Goal: Information Seeking & Learning: Learn about a topic

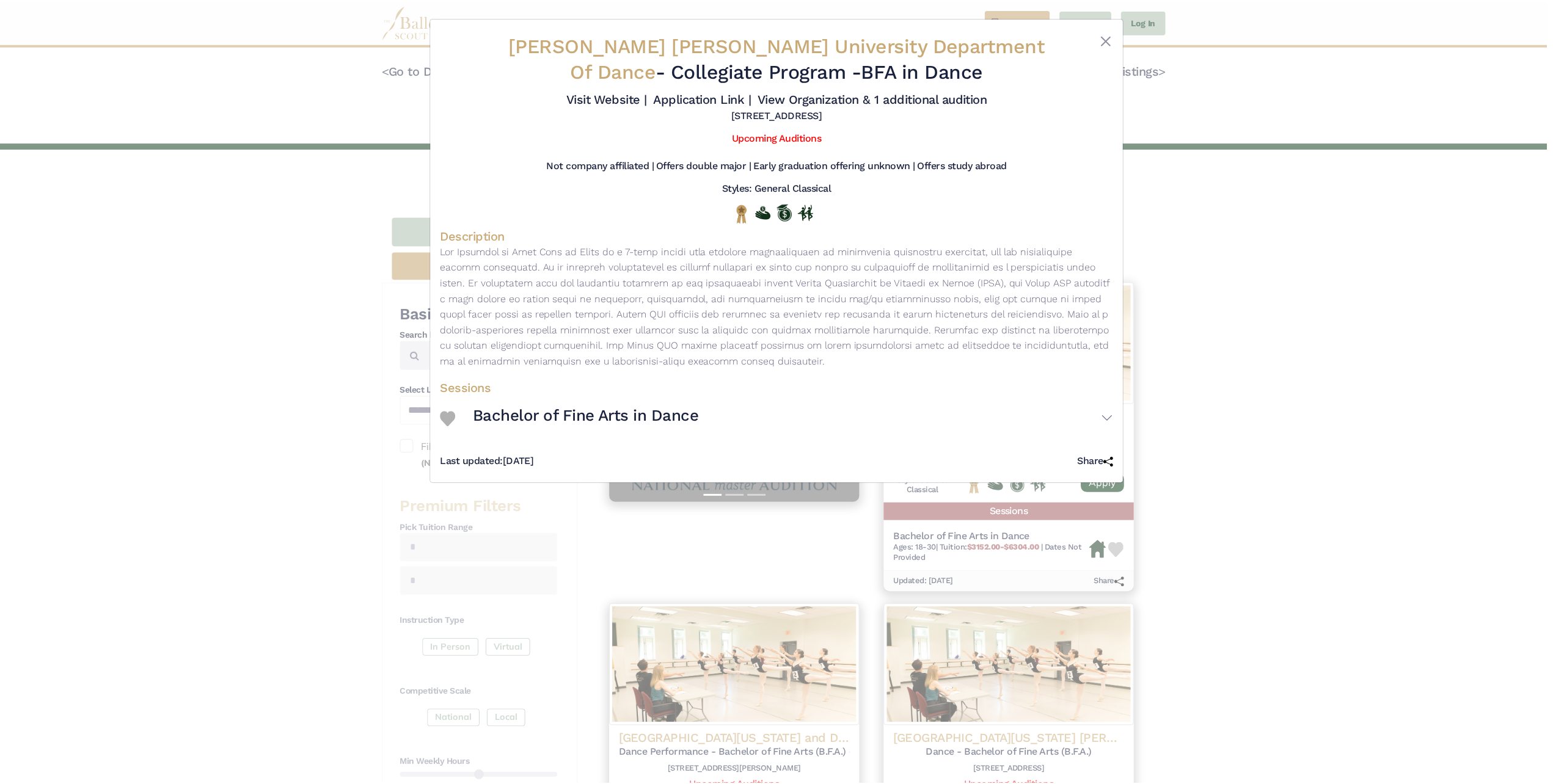
scroll to position [163, 0]
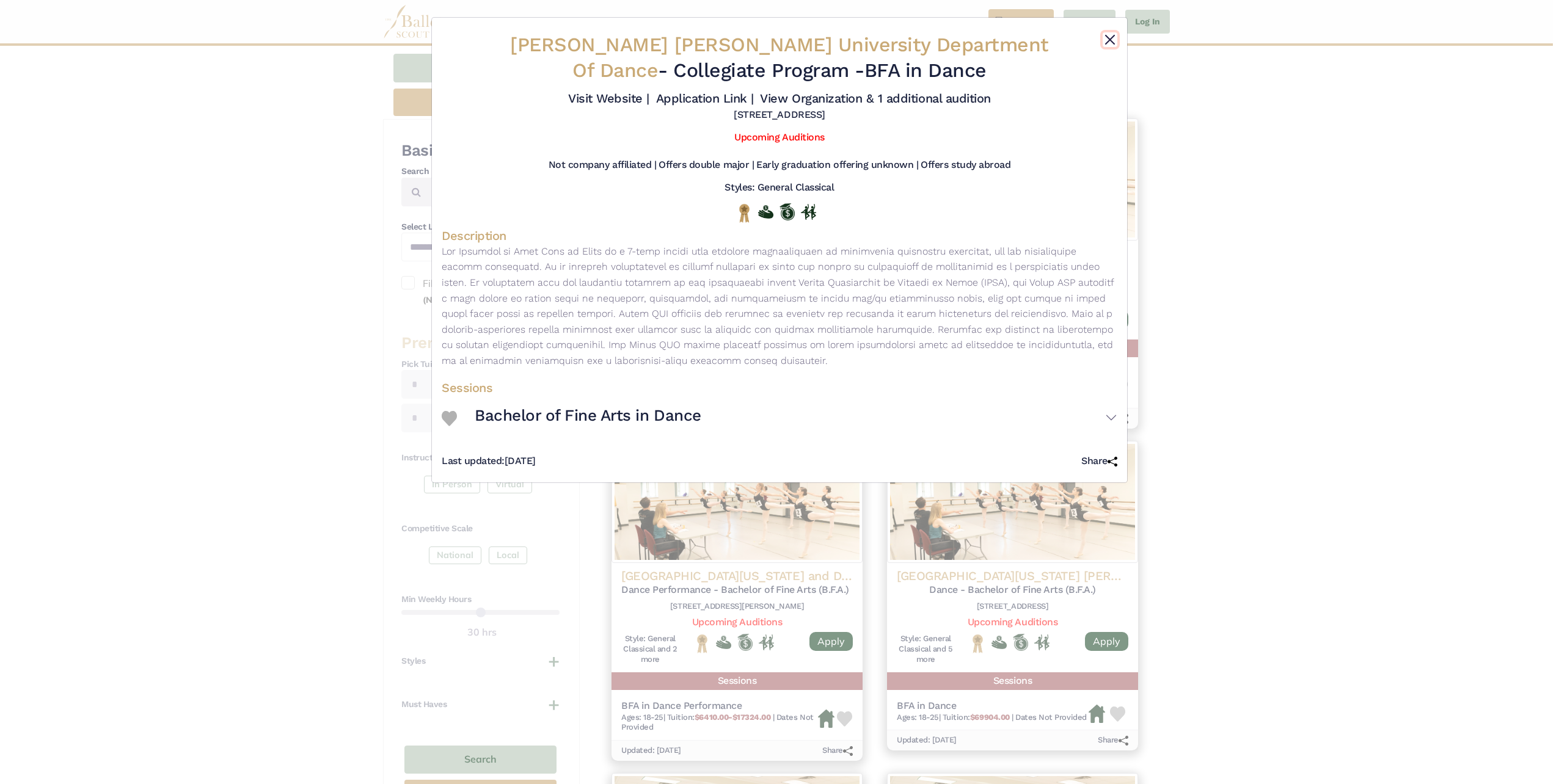
click at [1113, 35] on button "Close" at bounding box center [1110, 40] width 15 height 15
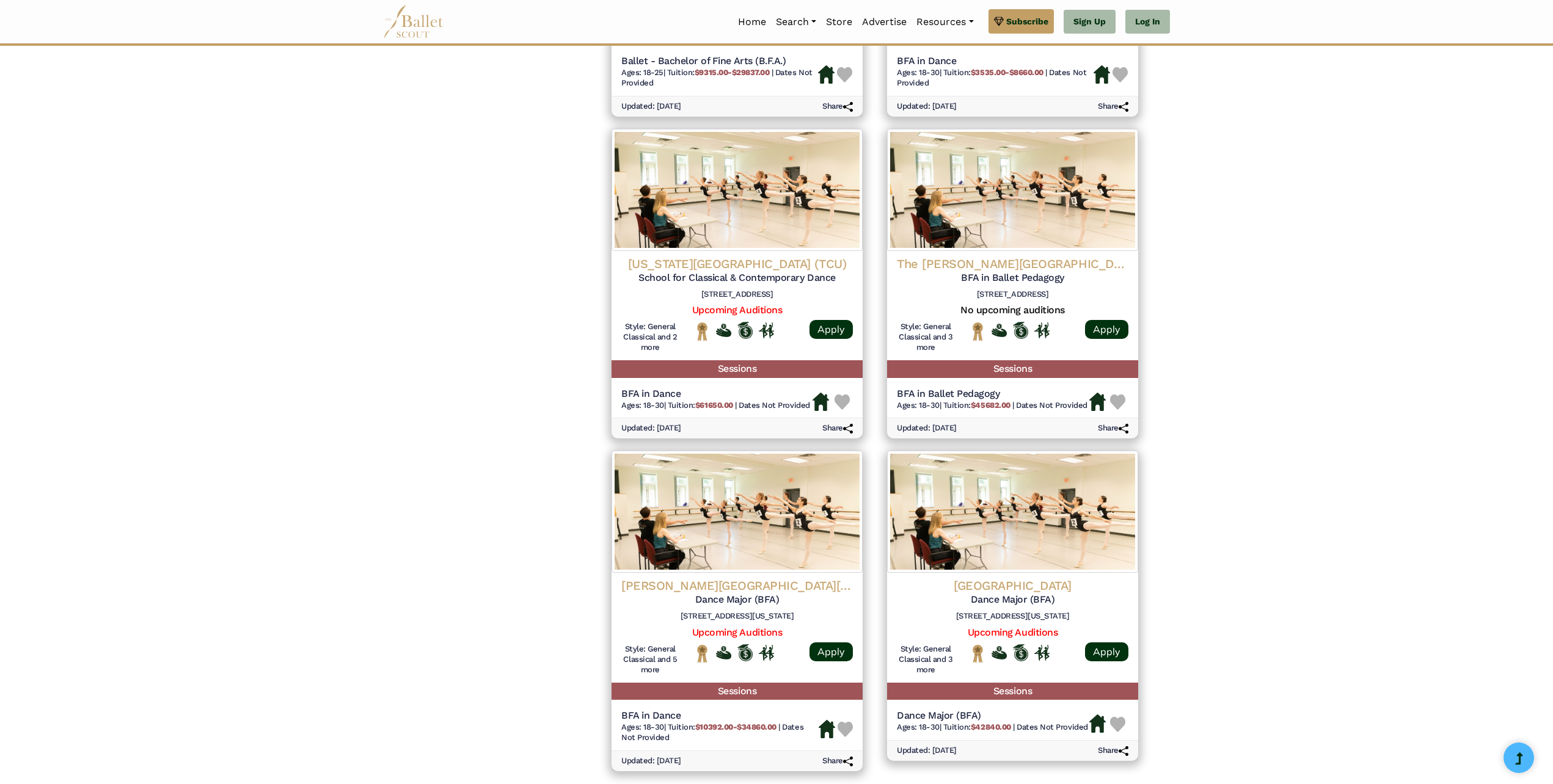
scroll to position [1302, 0]
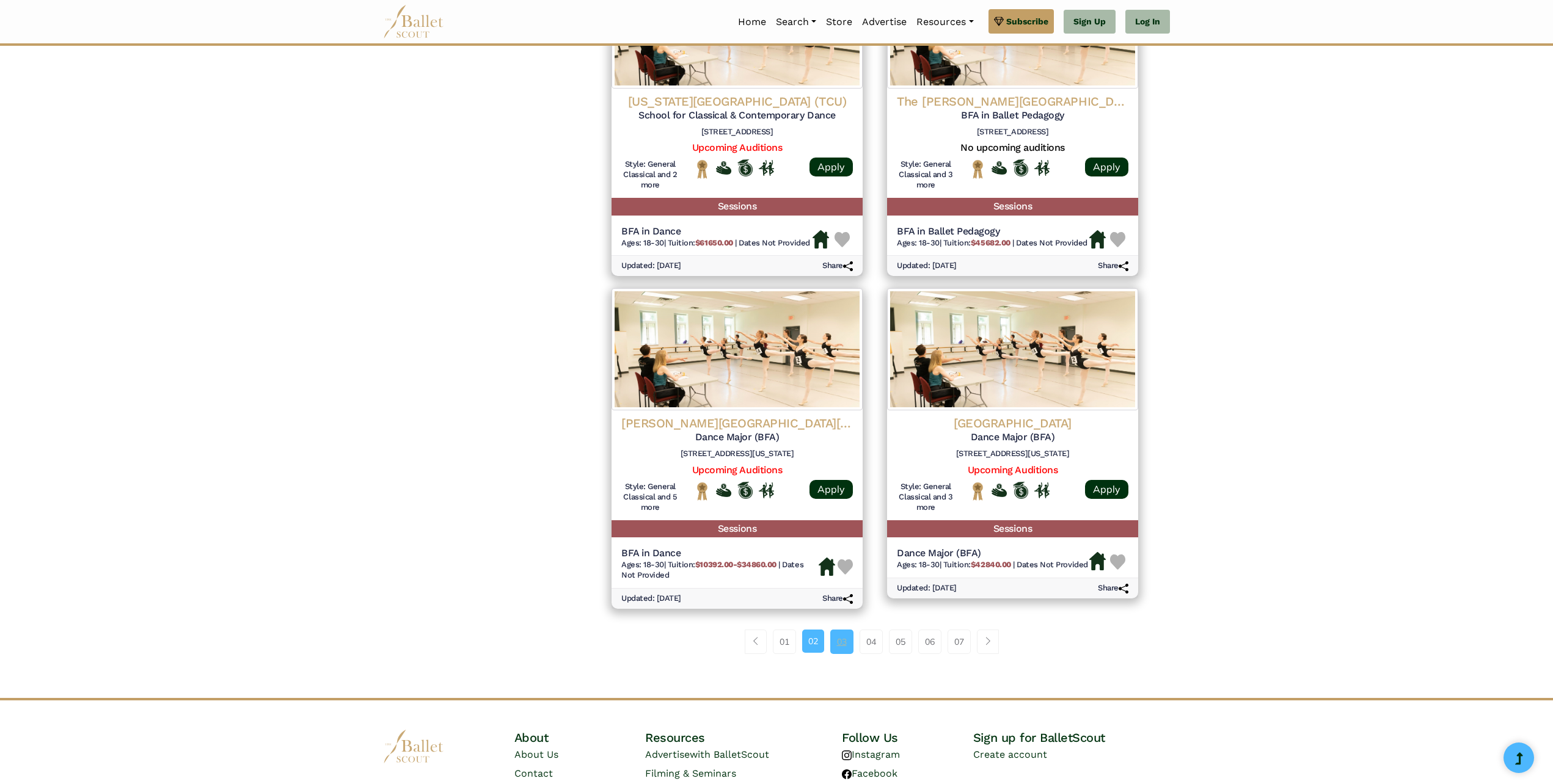
click at [842, 648] on link "03" at bounding box center [842, 642] width 23 height 24
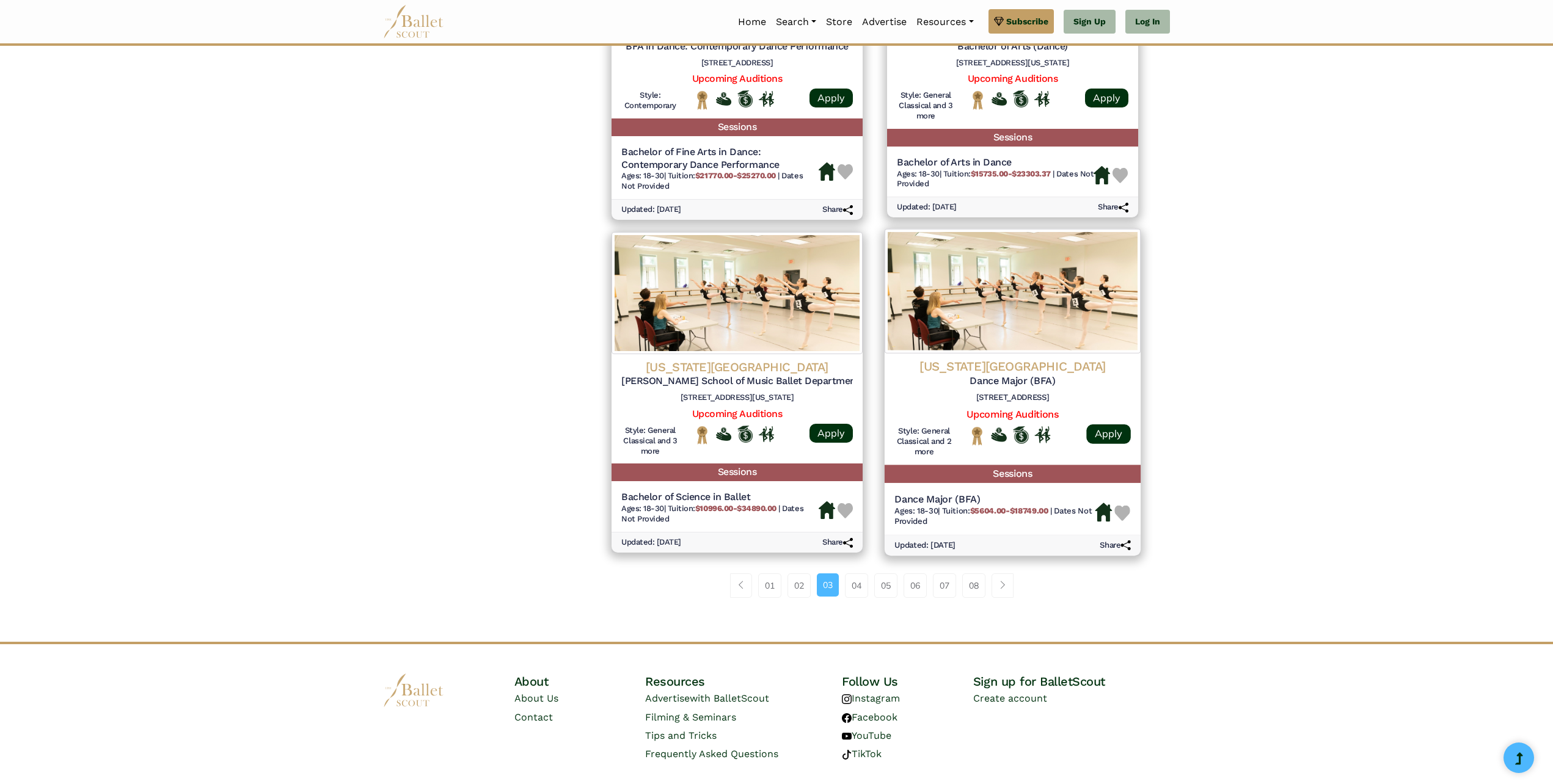
scroll to position [1401, 0]
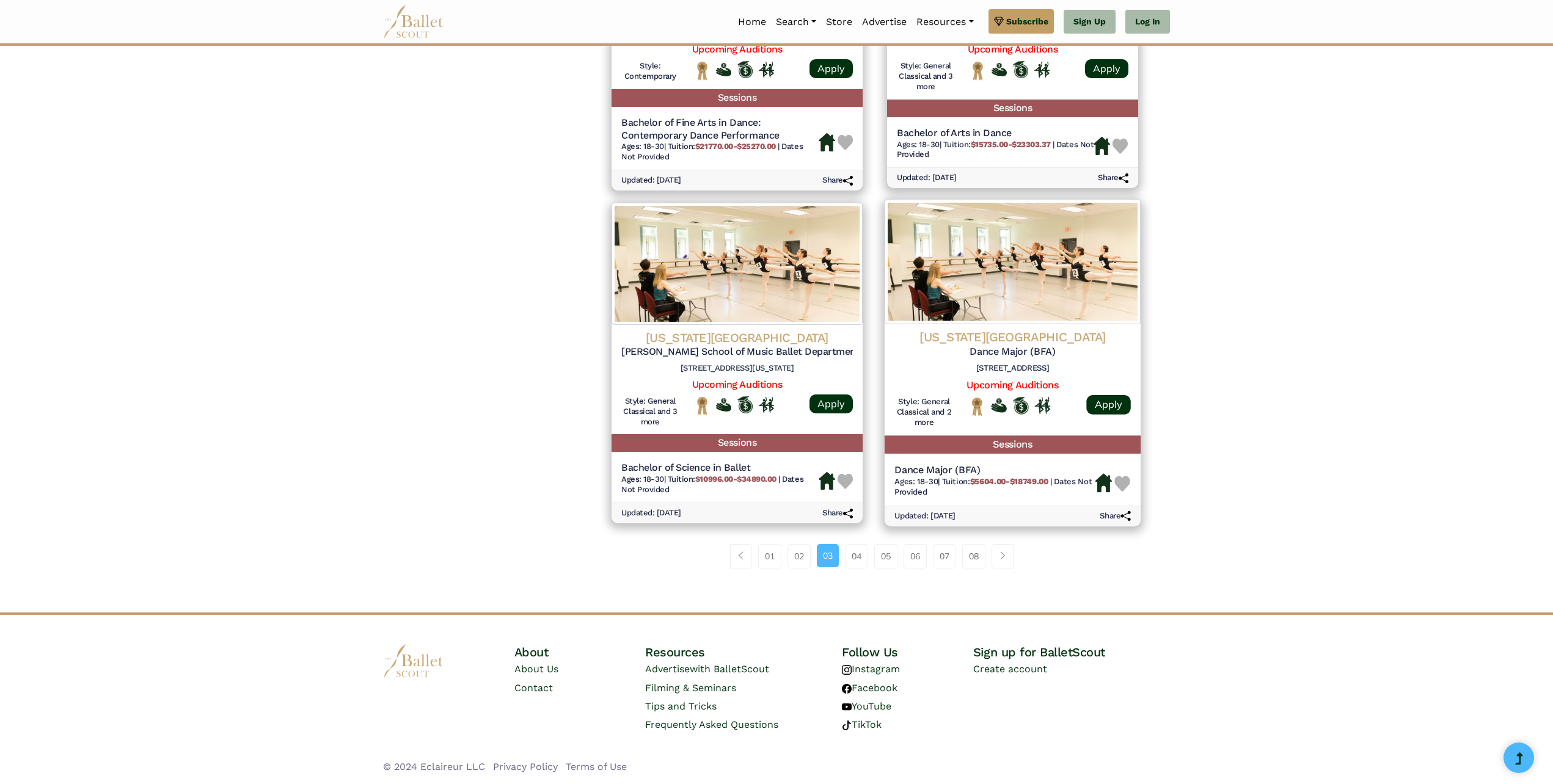
click at [1039, 271] on img at bounding box center [1012, 262] width 256 height 125
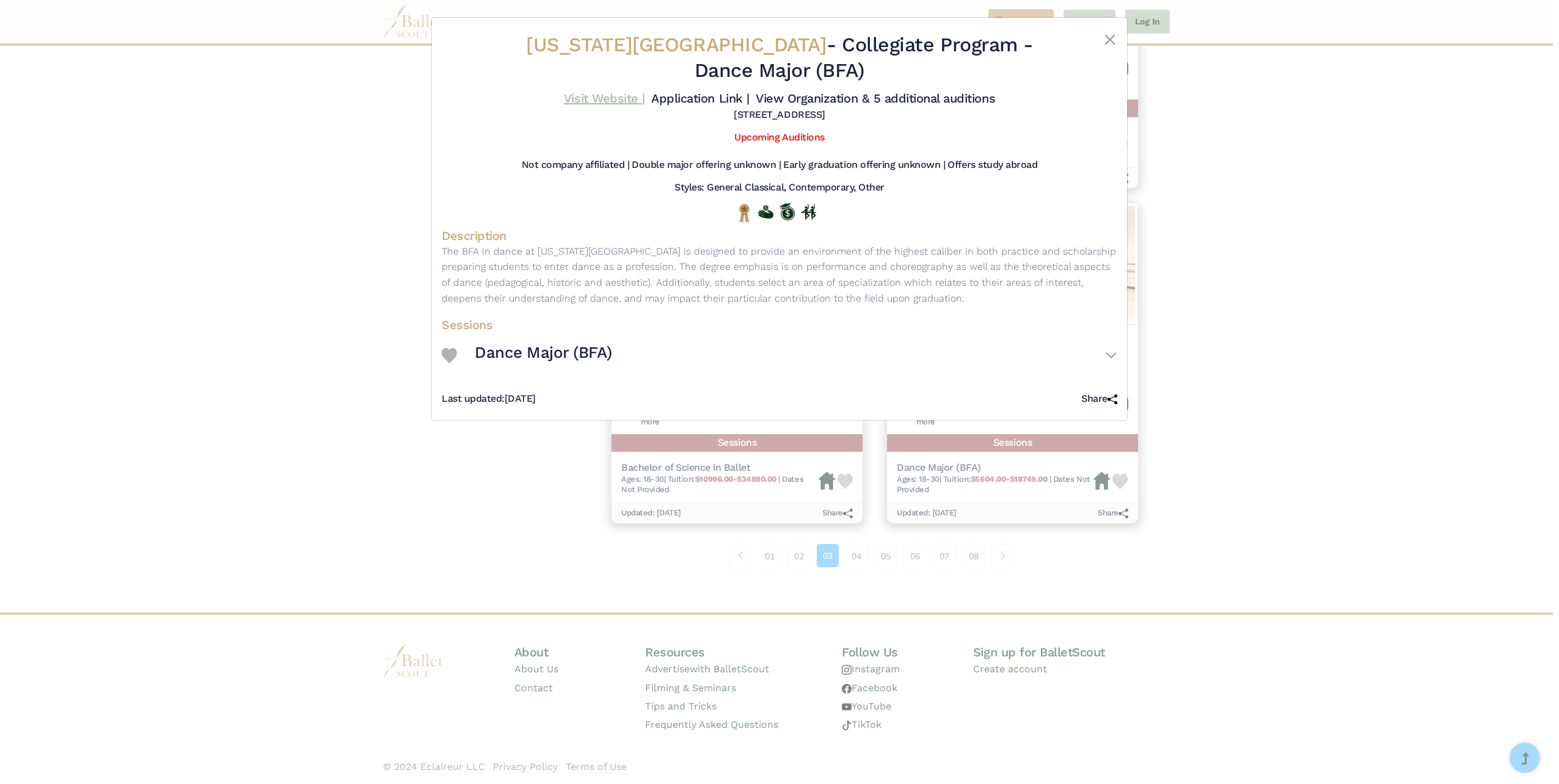
click at [605, 103] on link "Visit Website |" at bounding box center [604, 98] width 81 height 15
click at [597, 96] on link "Visit Website |" at bounding box center [604, 98] width 81 height 15
click at [1108, 38] on button "Close" at bounding box center [1110, 40] width 15 height 15
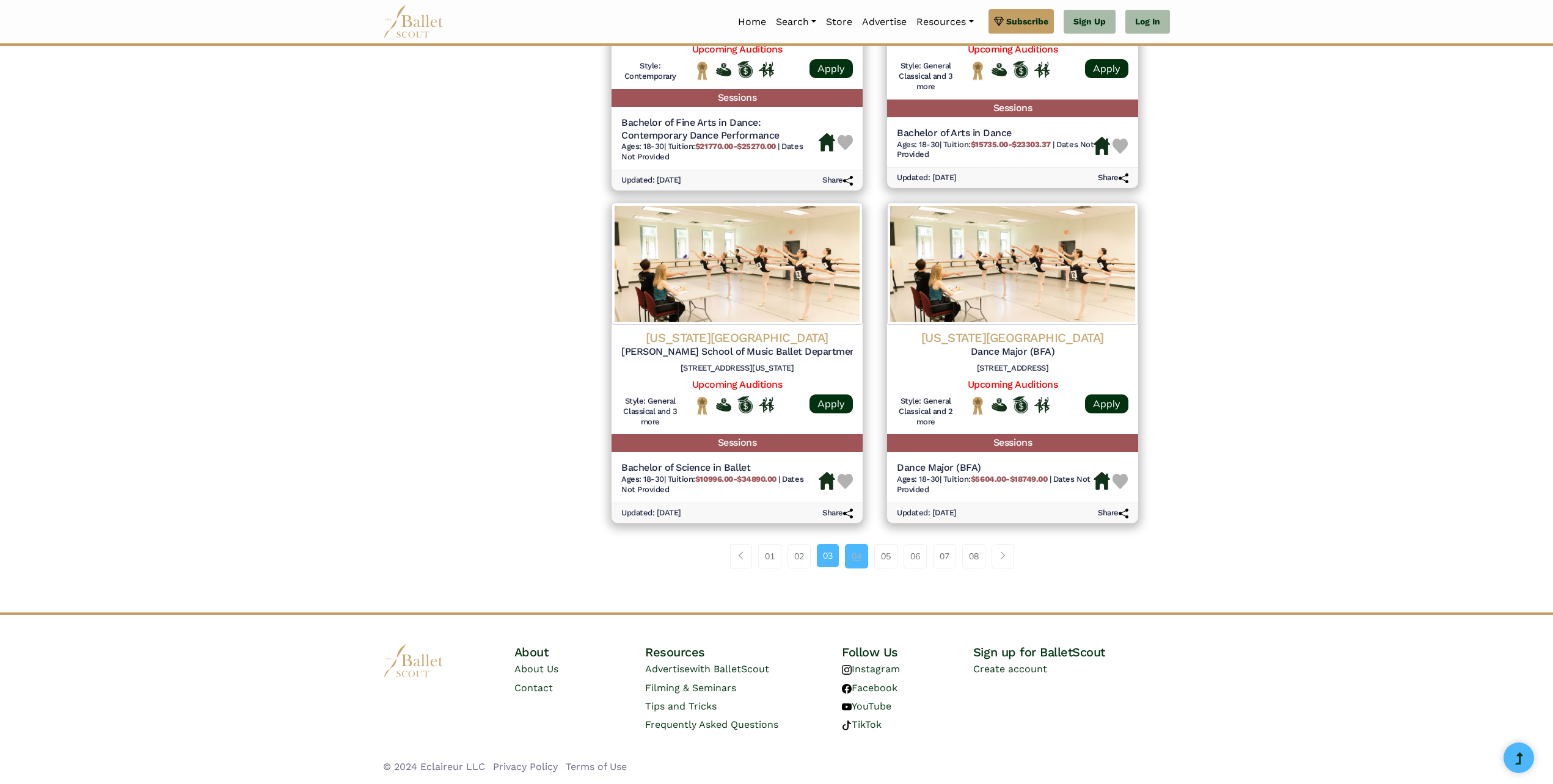
click at [852, 558] on link "04" at bounding box center [856, 556] width 23 height 24
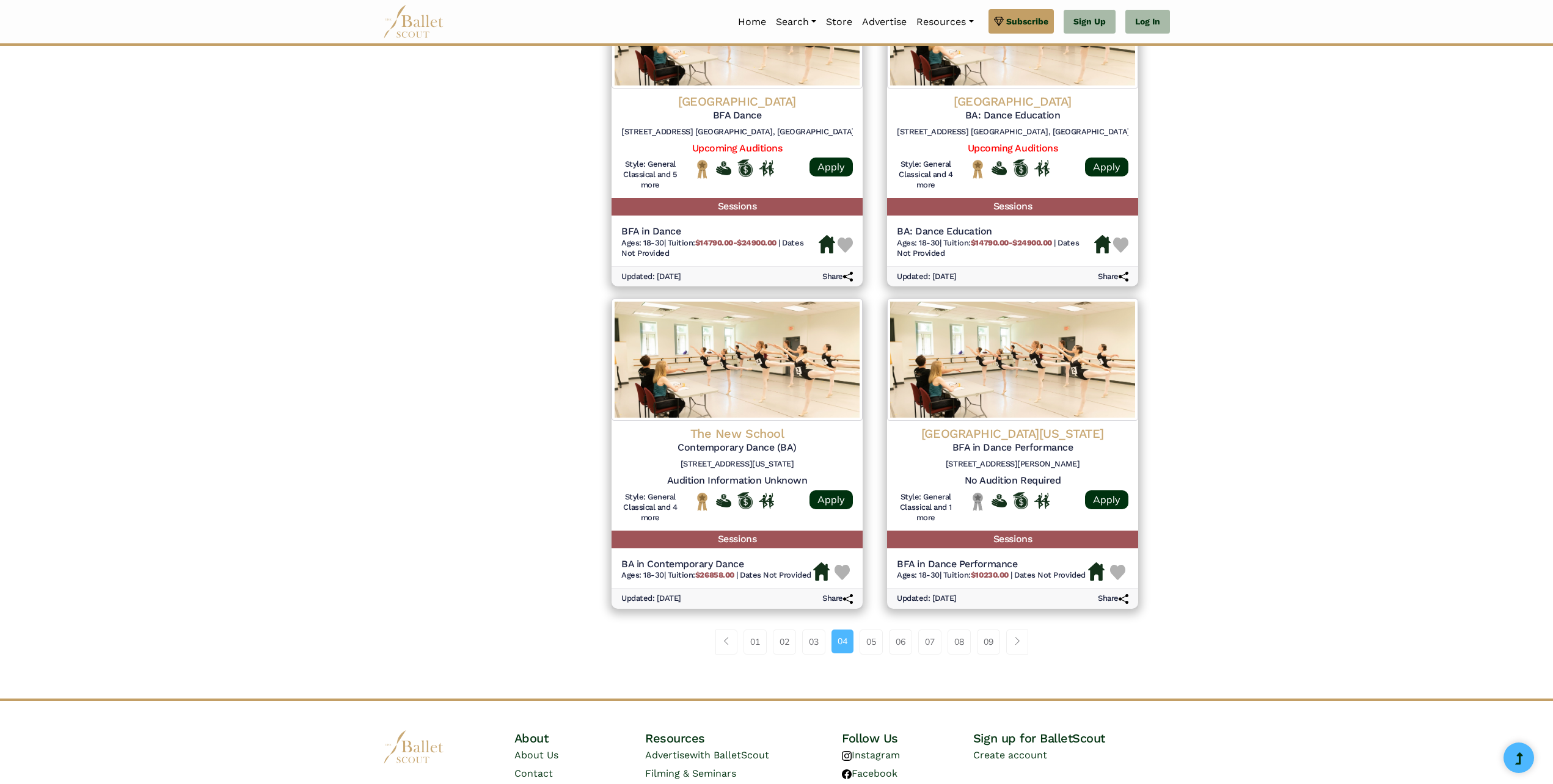
scroll to position [1302, 0]
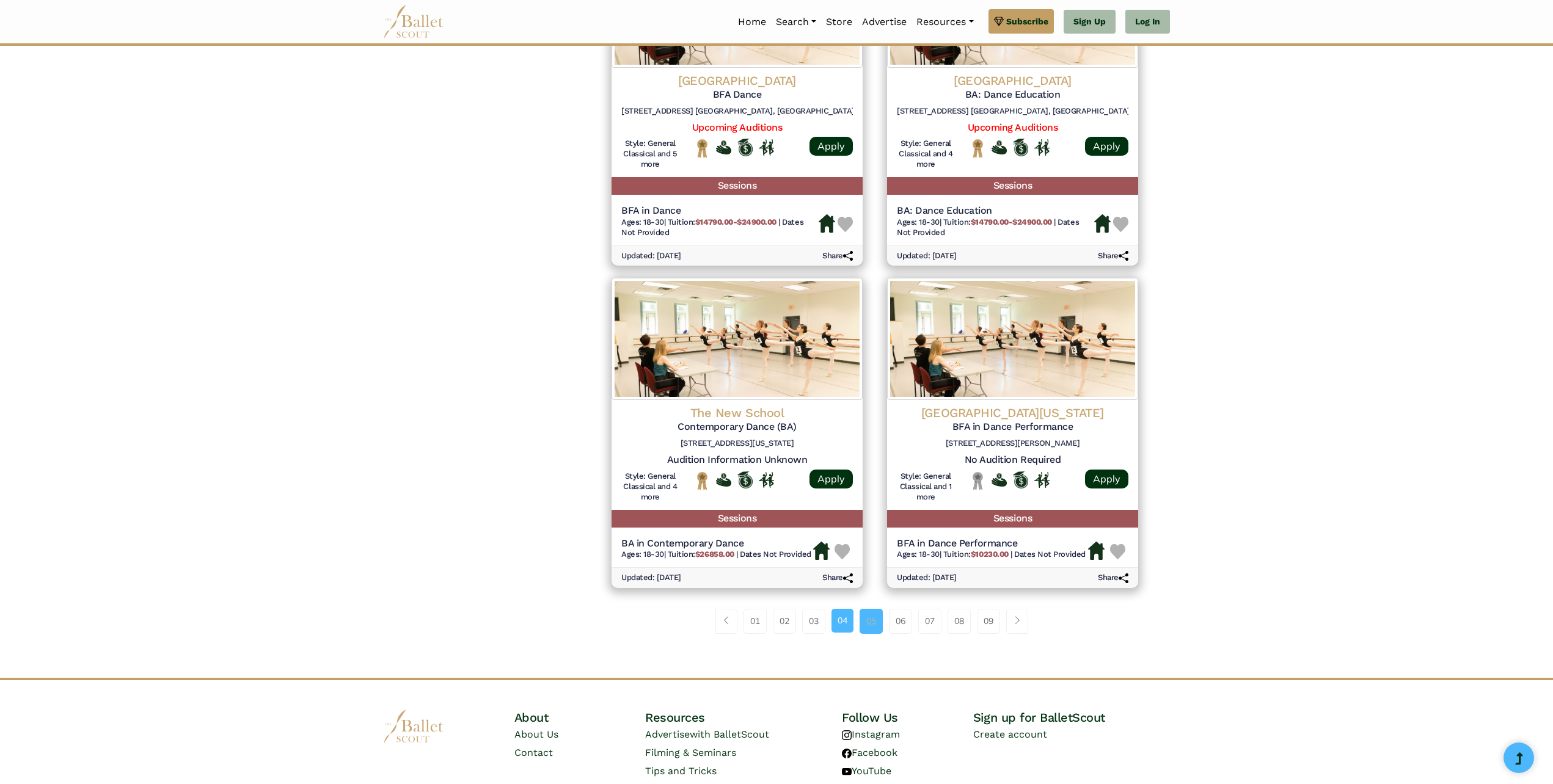
click at [867, 622] on link "05" at bounding box center [871, 621] width 23 height 24
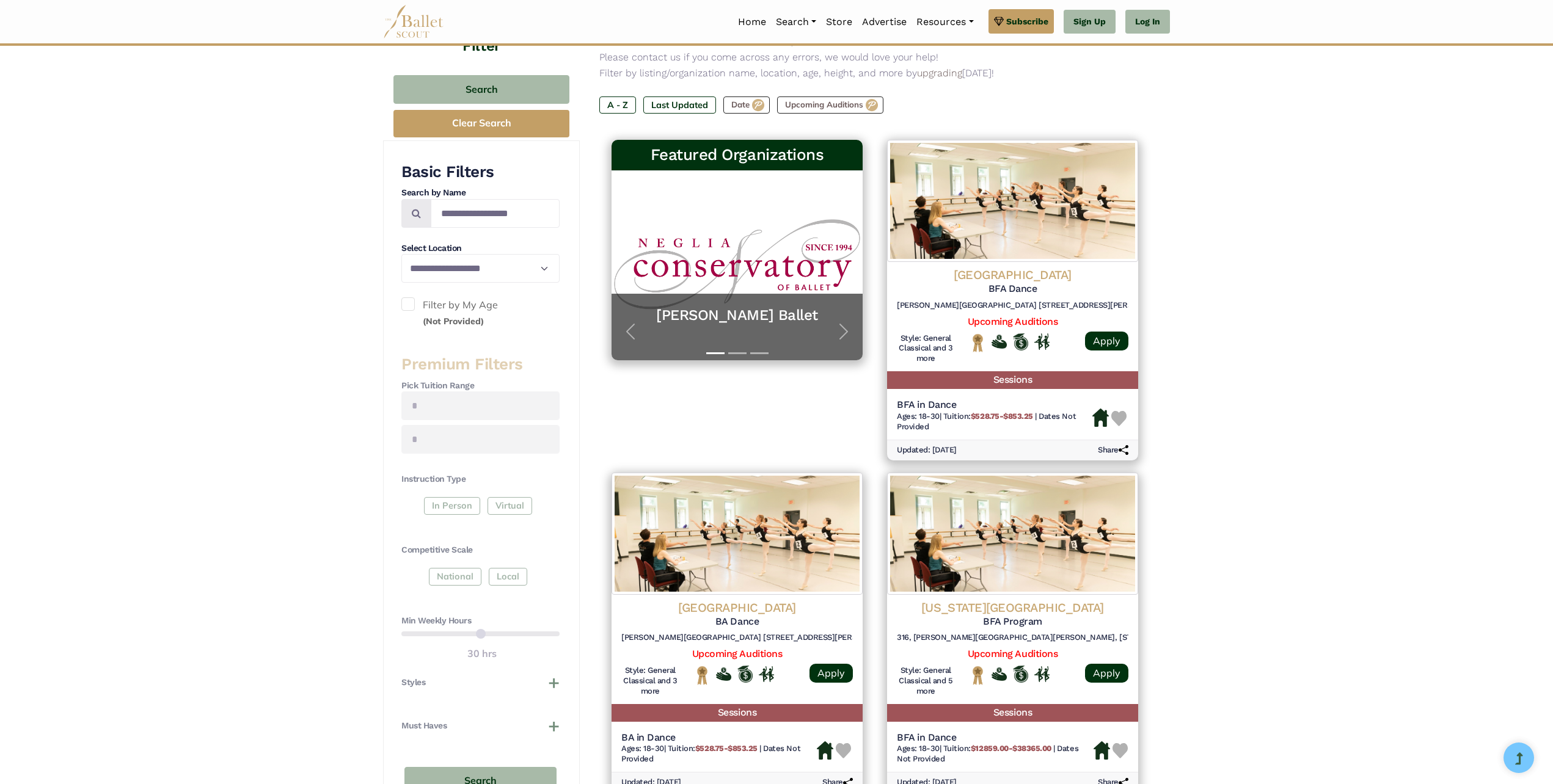
scroll to position [163, 0]
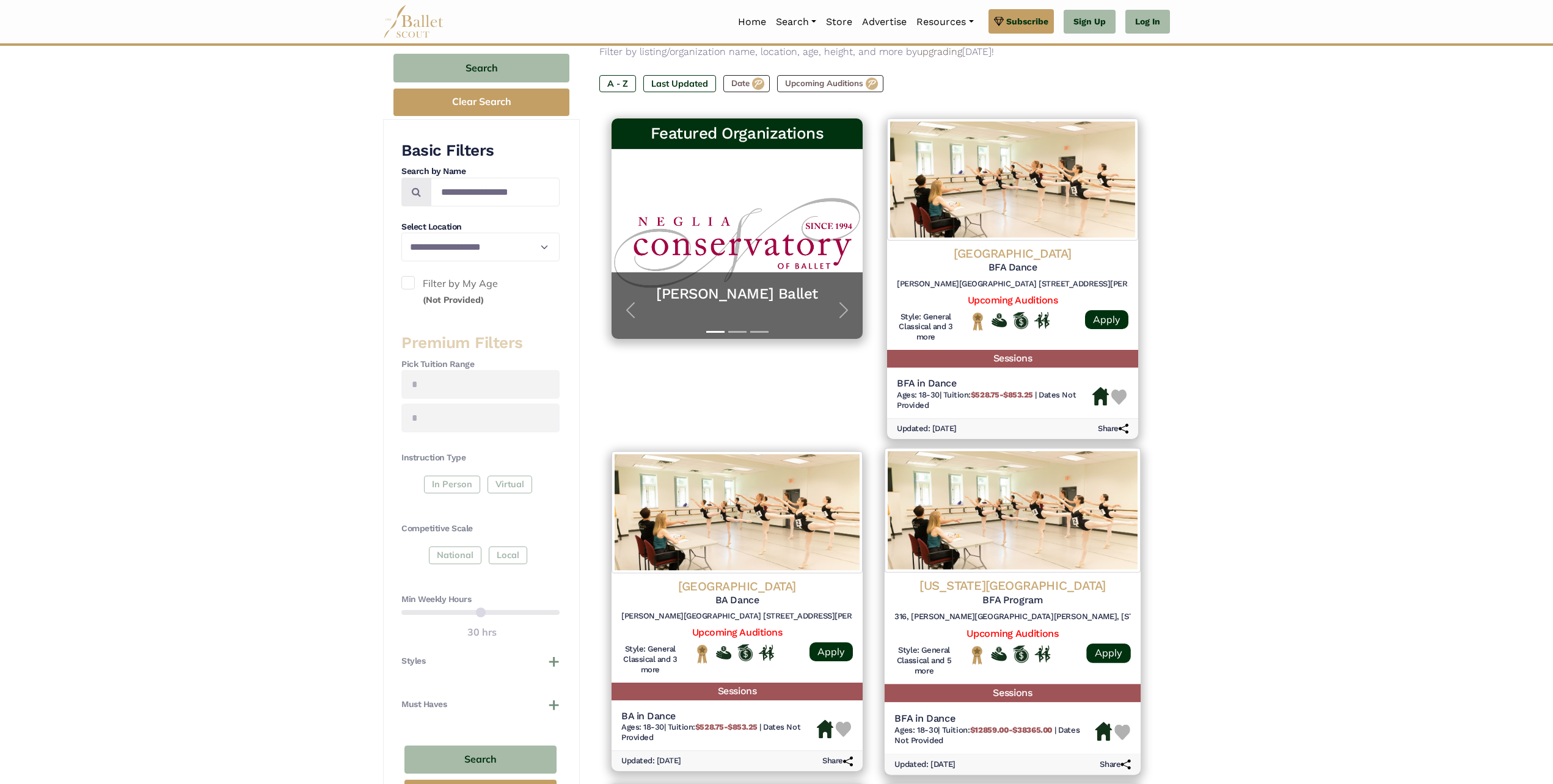
click at [1007, 588] on h4 "Ohio State University" at bounding box center [1012, 586] width 237 height 16
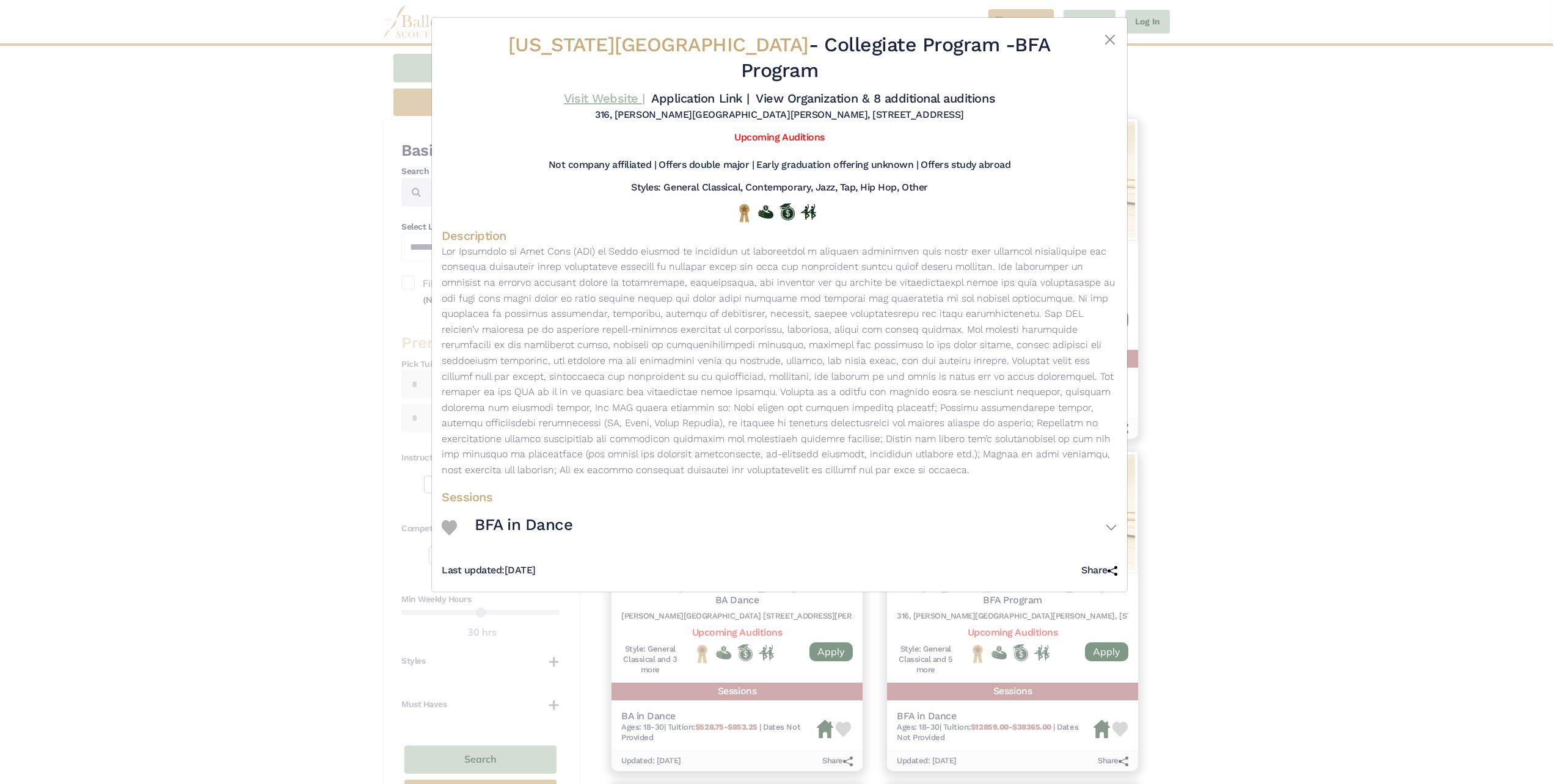
click at [597, 91] on link "Visit Website |" at bounding box center [604, 98] width 81 height 15
click at [1110, 41] on button "Close" at bounding box center [1110, 40] width 15 height 15
